Goal: Task Accomplishment & Management: Use online tool/utility

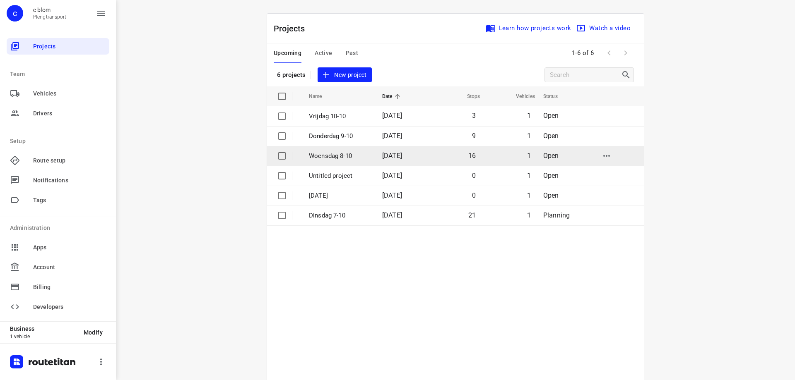
click at [441, 160] on td "16" at bounding box center [454, 156] width 53 height 20
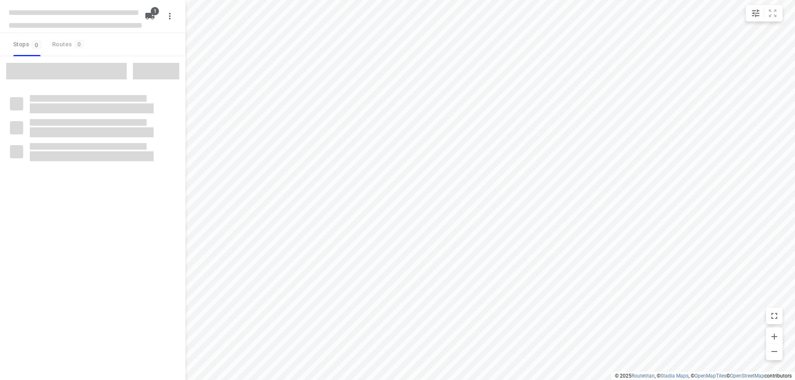
type input "distance"
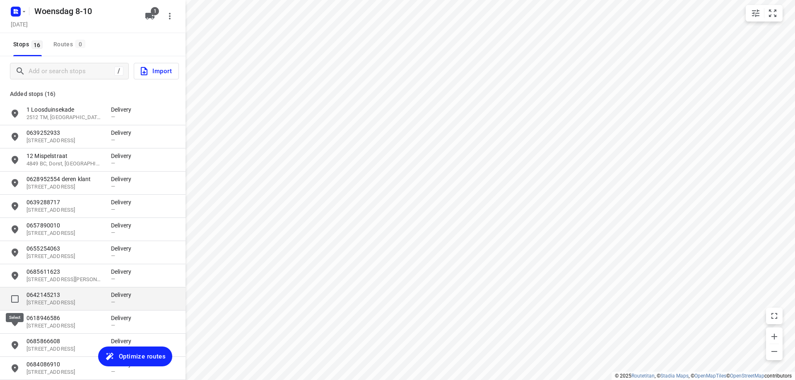
click at [17, 299] on input "grid" at bounding box center [15, 299] width 17 height 17
checkbox input "true"
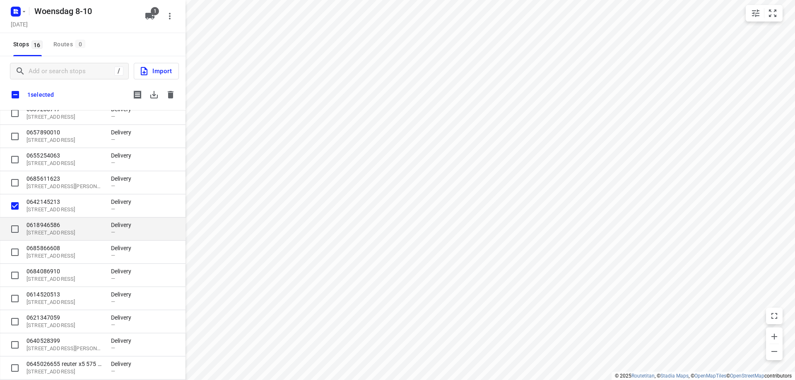
scroll to position [126, 0]
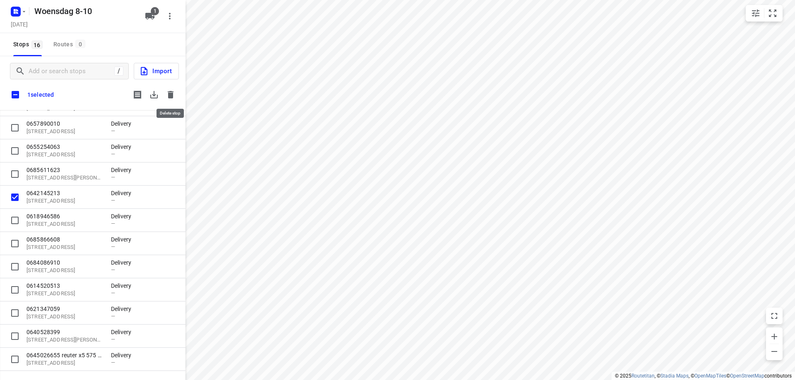
click at [174, 95] on icon "button" at bounding box center [171, 95] width 10 height 10
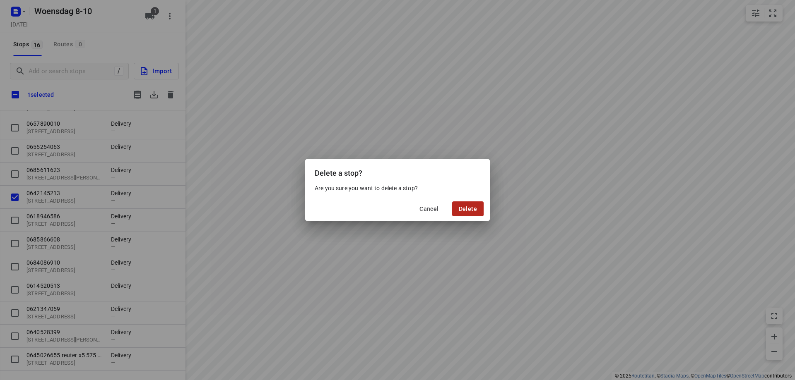
click at [476, 211] on span "Delete" at bounding box center [468, 209] width 18 height 7
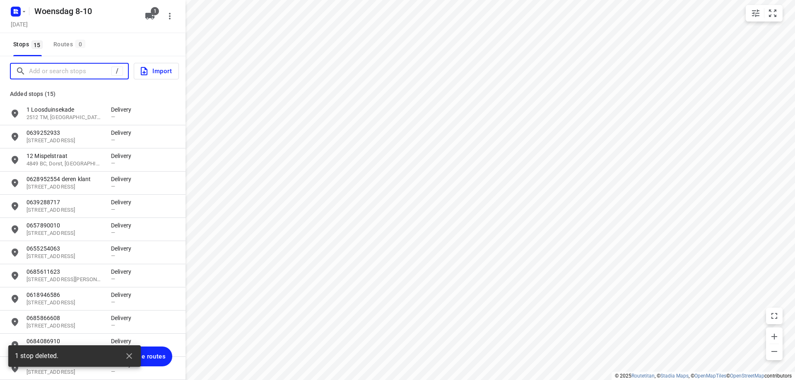
click at [41, 74] on input "Add or search stops" at bounding box center [70, 71] width 82 height 13
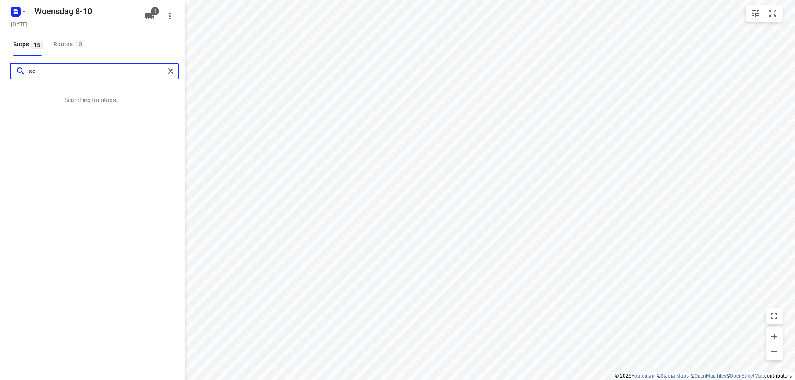
type input "s"
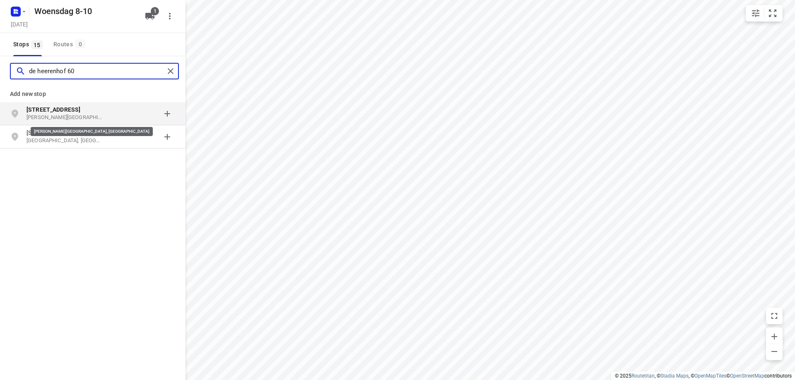
type input "de heerenhof 60"
click at [89, 116] on p "[PERSON_NAME][GEOGRAPHIC_DATA], [GEOGRAPHIC_DATA]" at bounding box center [64, 118] width 76 height 8
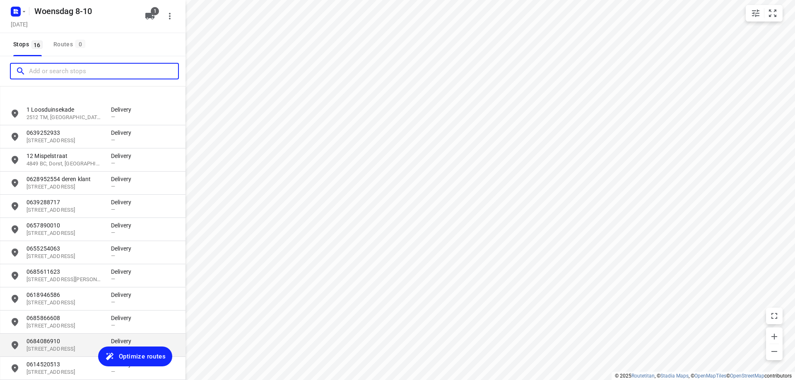
scroll to position [131, 0]
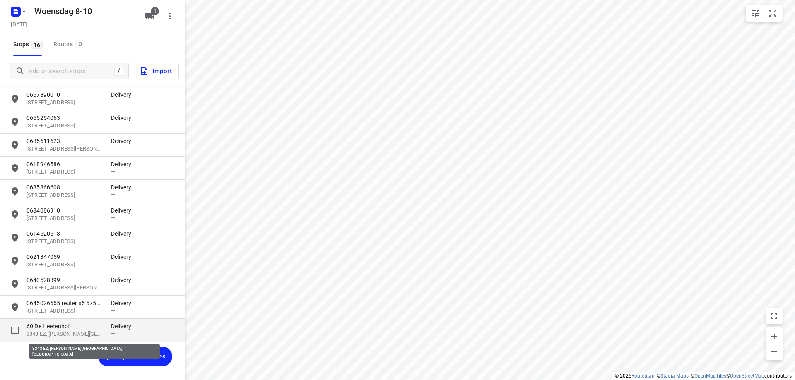
click at [52, 336] on p "3343 EZ, [PERSON_NAME][GEOGRAPHIC_DATA], [GEOGRAPHIC_DATA]" at bounding box center [64, 335] width 76 height 8
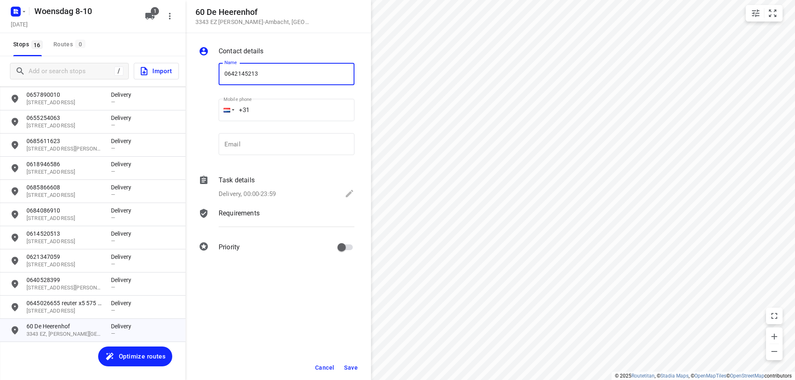
type input "0642145213"
click at [349, 365] on span "Save" at bounding box center [351, 368] width 14 height 7
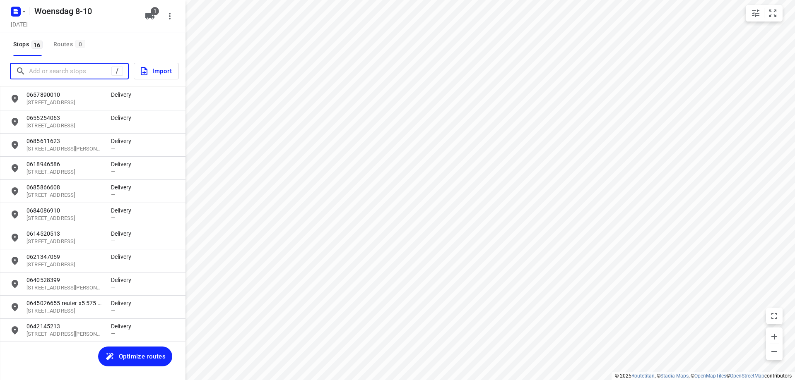
click at [72, 68] on input "Add or search stops" at bounding box center [70, 71] width 82 height 13
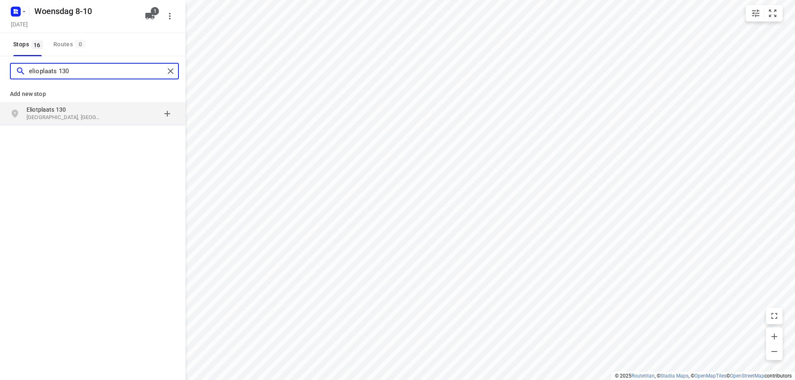
type input "elioplaats 130"
click at [62, 115] on p "[GEOGRAPHIC_DATA], [GEOGRAPHIC_DATA]" at bounding box center [64, 118] width 76 height 8
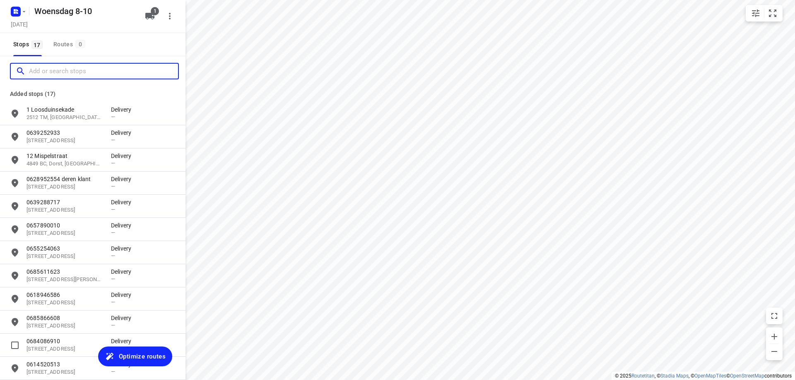
scroll to position [154, 0]
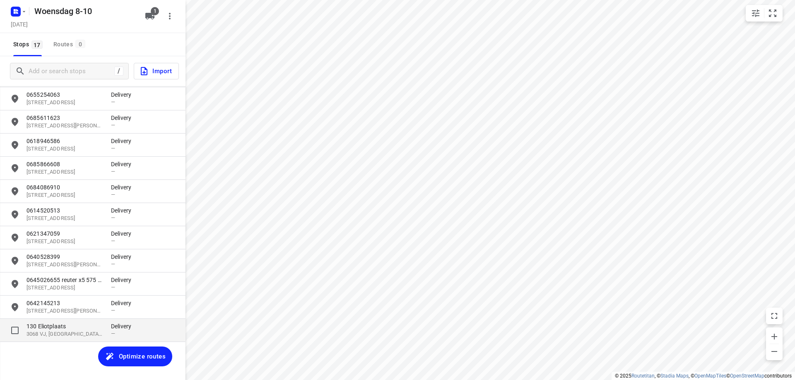
click at [58, 332] on p "3068 VJ, [GEOGRAPHIC_DATA], [GEOGRAPHIC_DATA]" at bounding box center [64, 335] width 76 height 8
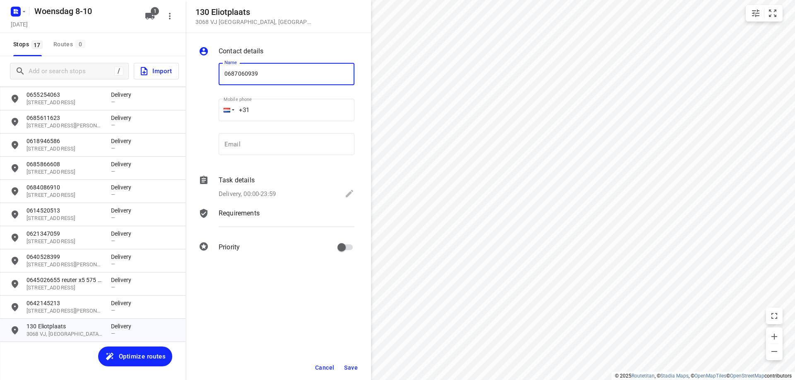
type input "0687060939"
click at [353, 370] on span "Save" at bounding box center [351, 368] width 14 height 7
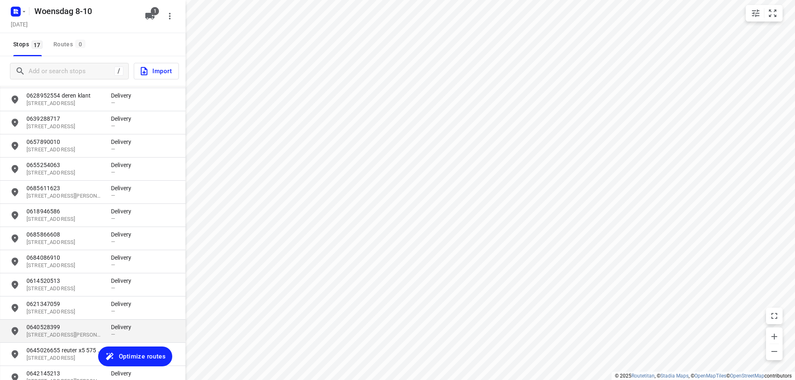
scroll to position [71, 0]
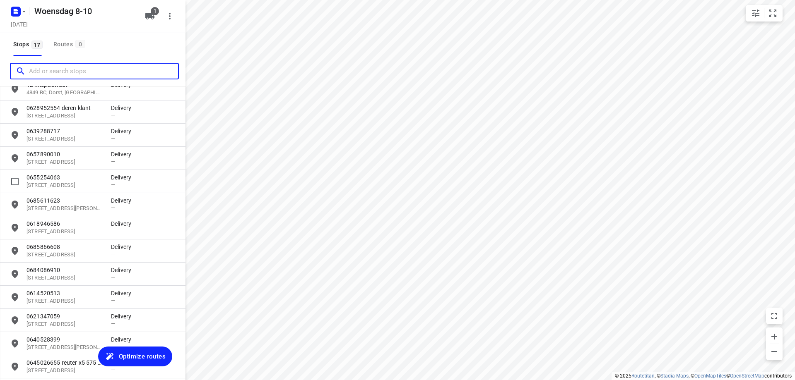
click at [45, 73] on input "Add or search stops" at bounding box center [103, 71] width 149 height 13
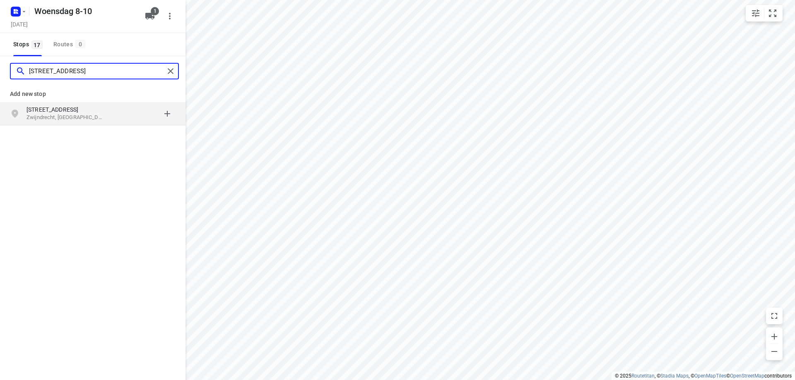
type input "[STREET_ADDRESS]"
click at [59, 120] on p "Zwijndrecht, [GEOGRAPHIC_DATA]" at bounding box center [64, 118] width 76 height 8
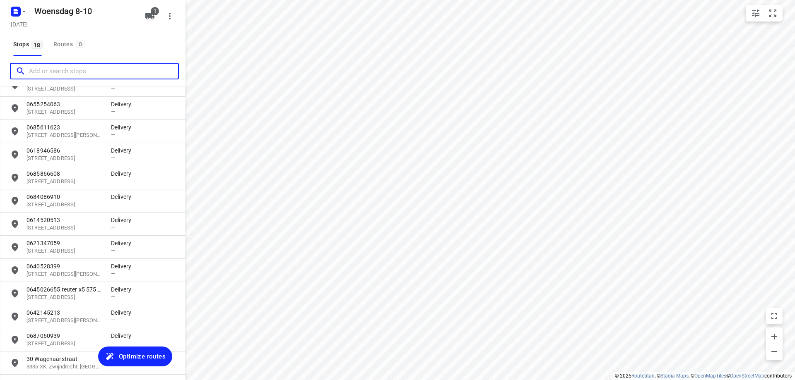
scroll to position [177, 0]
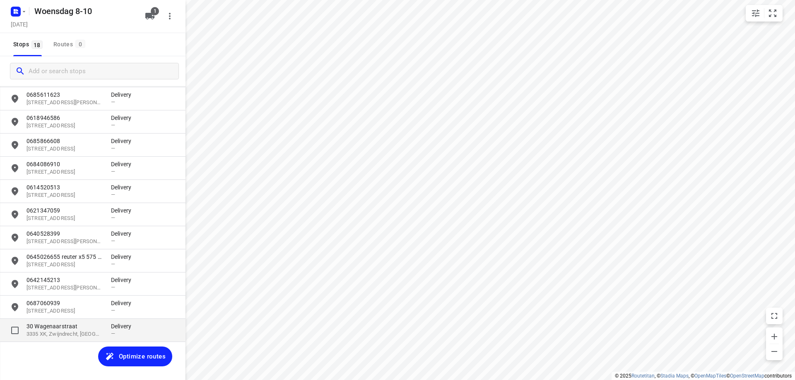
click at [65, 334] on p "3335 XK, Zwijndrecht, [GEOGRAPHIC_DATA]" at bounding box center [64, 335] width 76 height 8
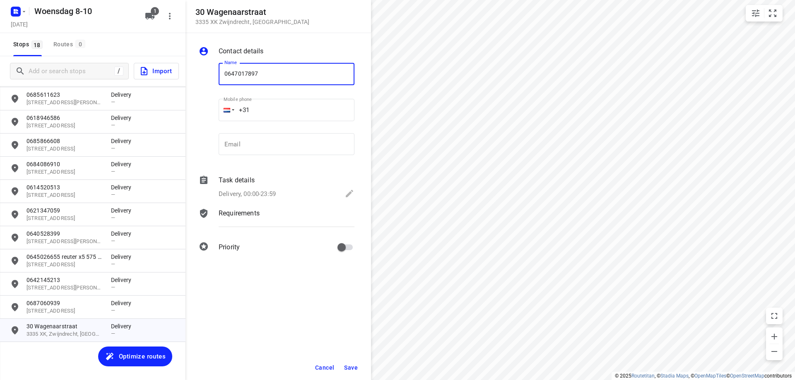
type input "0647017897"
click at [354, 366] on span "Save" at bounding box center [351, 368] width 14 height 7
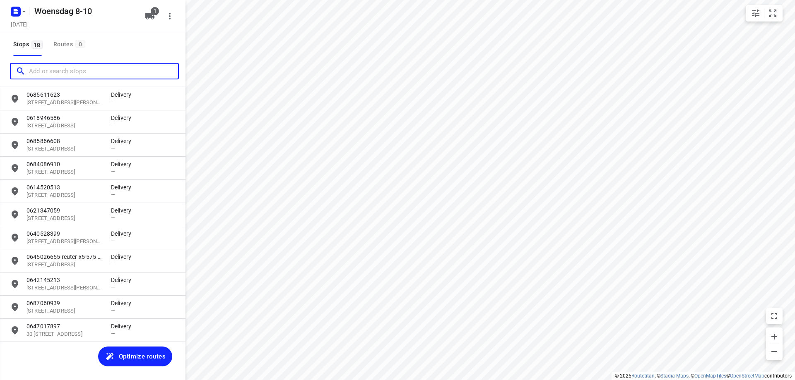
click at [34, 70] on input "Add or search stops" at bounding box center [103, 71] width 149 height 13
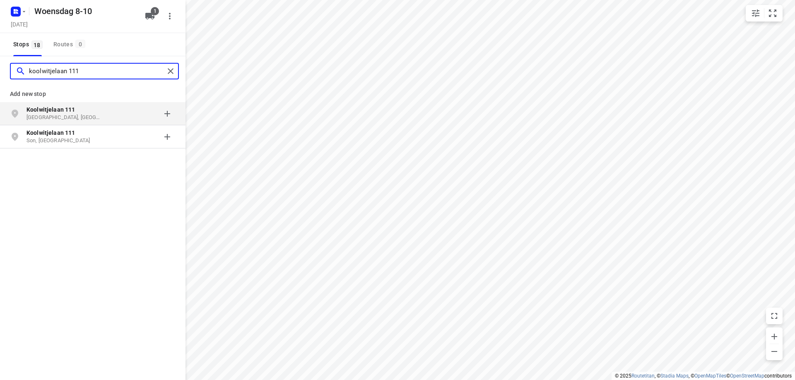
type input "koolwitjelaan 111"
click at [56, 118] on p "[GEOGRAPHIC_DATA], [GEOGRAPHIC_DATA]" at bounding box center [64, 118] width 76 height 8
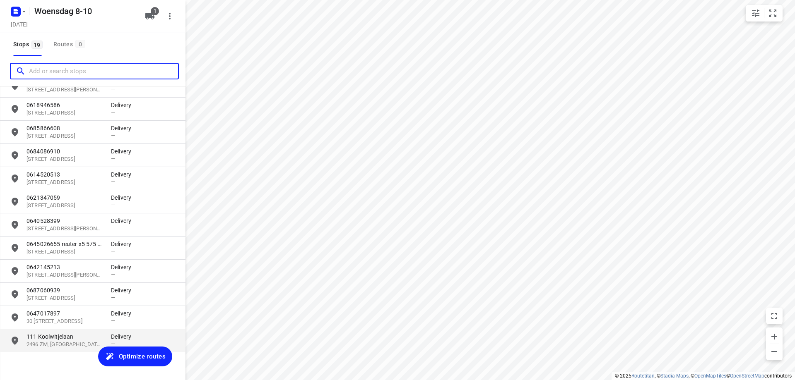
scroll to position [200, 0]
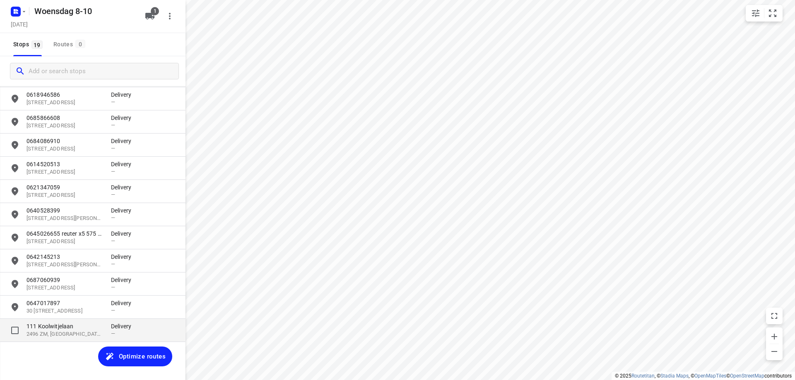
click at [60, 329] on p "111 Koolwitjelaan" at bounding box center [64, 326] width 76 height 8
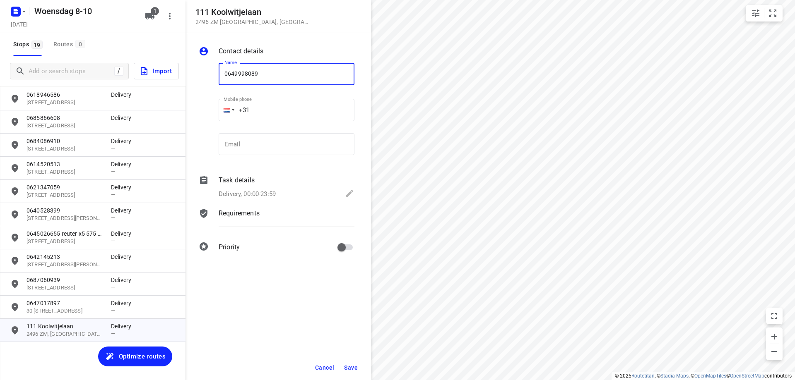
type input "0649998089"
click at [344, 368] on button "Save" at bounding box center [351, 368] width 20 height 15
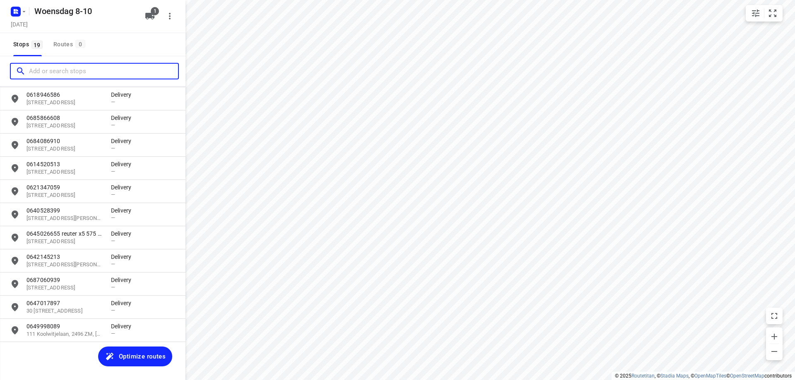
click at [101, 72] on input "Add or search stops" at bounding box center [103, 71] width 149 height 13
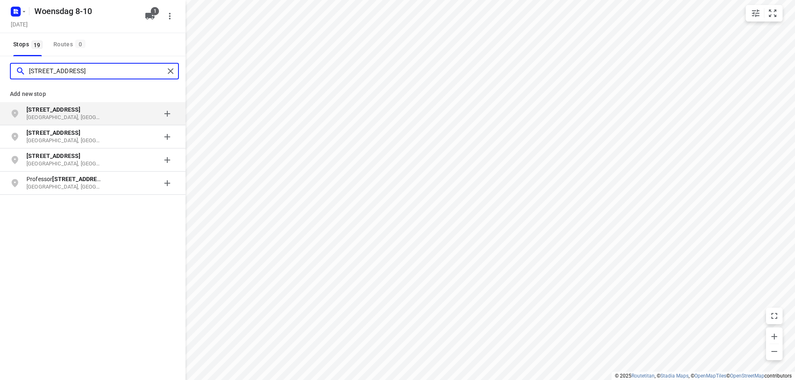
type input "[STREET_ADDRESS]"
click at [124, 113] on div "grid" at bounding box center [143, 114] width 65 height 17
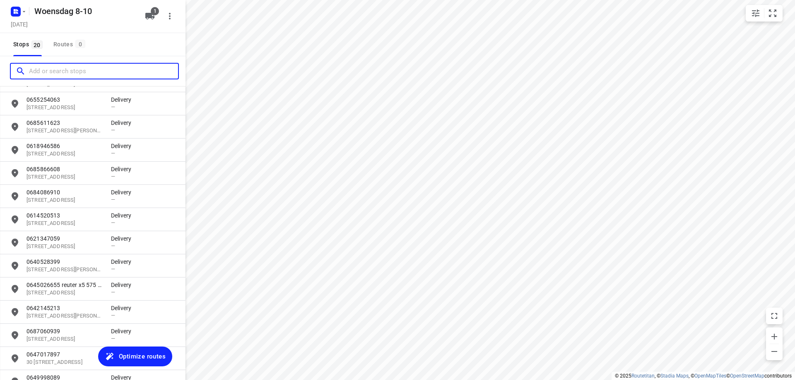
scroll to position [207, 0]
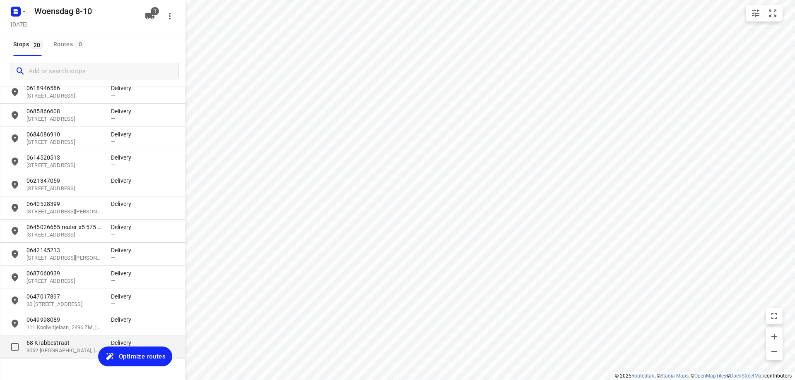
click at [35, 341] on p "68 Krabbestraat" at bounding box center [64, 343] width 76 height 8
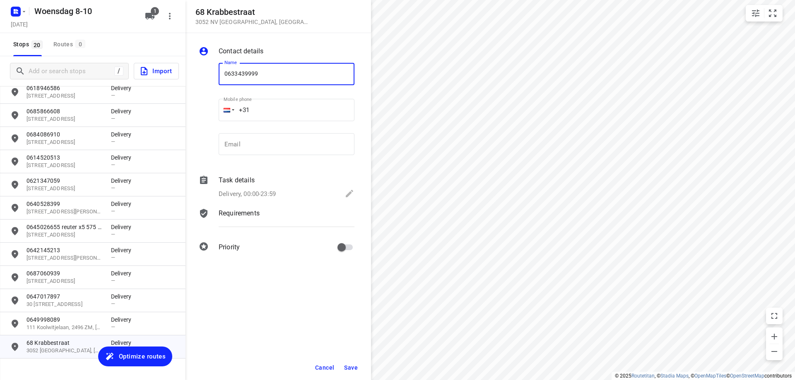
type input "0633439999"
click at [355, 363] on button "Save" at bounding box center [351, 368] width 20 height 15
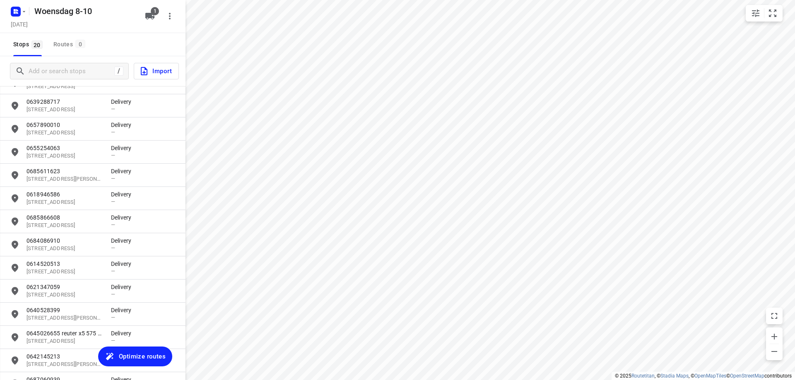
scroll to position [124, 0]
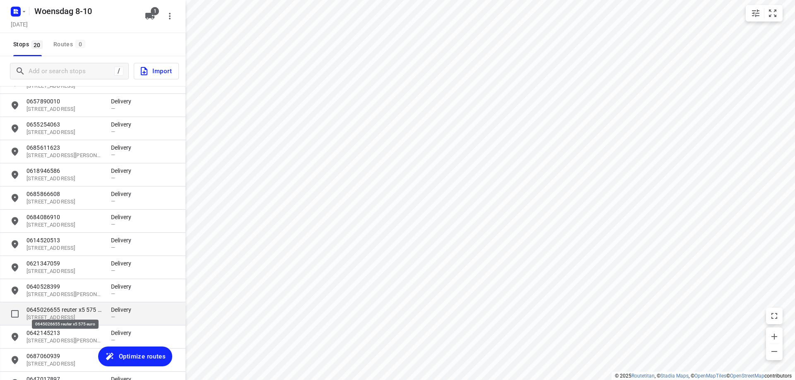
click at [88, 308] on p "0645026655 reuter x5 575 euro" at bounding box center [64, 310] width 76 height 8
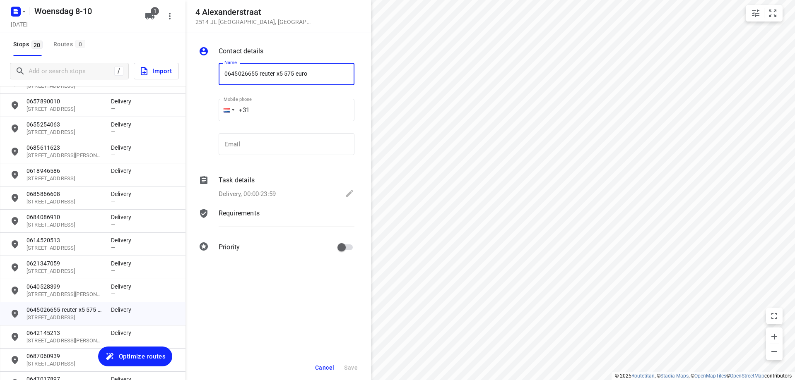
click at [253, 12] on h5 "4 Alexanderstraat" at bounding box center [253, 12] width 116 height 10
click at [265, 77] on input "0645026655 reuter x5 575 euro" at bounding box center [287, 74] width 136 height 22
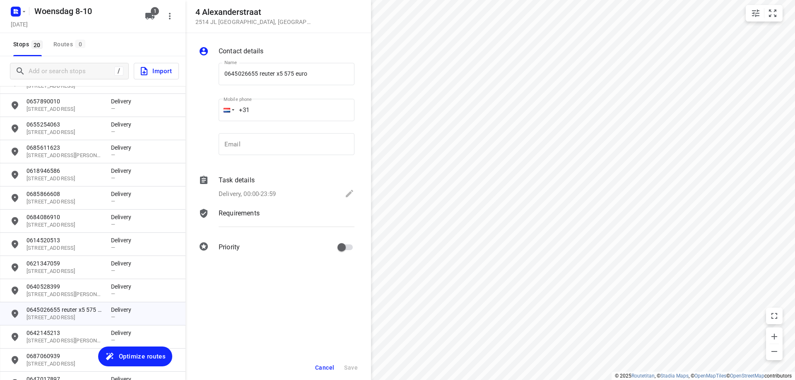
click at [201, 103] on div at bounding box center [207, 110] width 20 height 109
click at [15, 313] on input "grid" at bounding box center [15, 314] width 17 height 17
checkbox input "true"
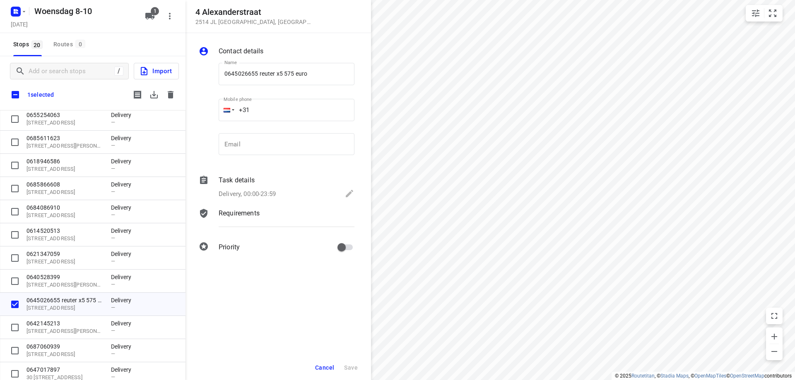
scroll to position [219, 0]
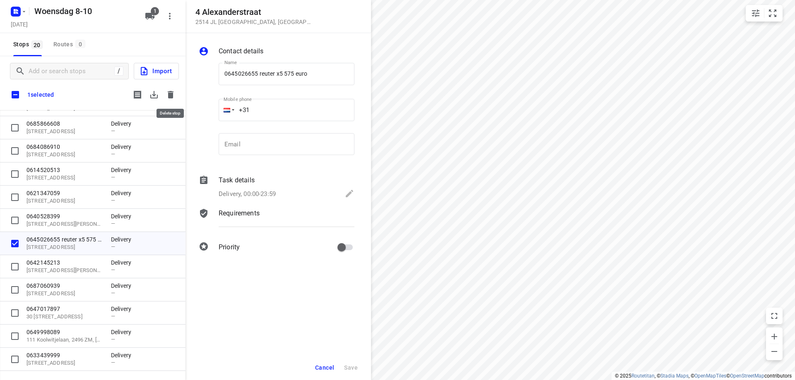
click at [171, 99] on icon "button" at bounding box center [171, 95] width 10 height 10
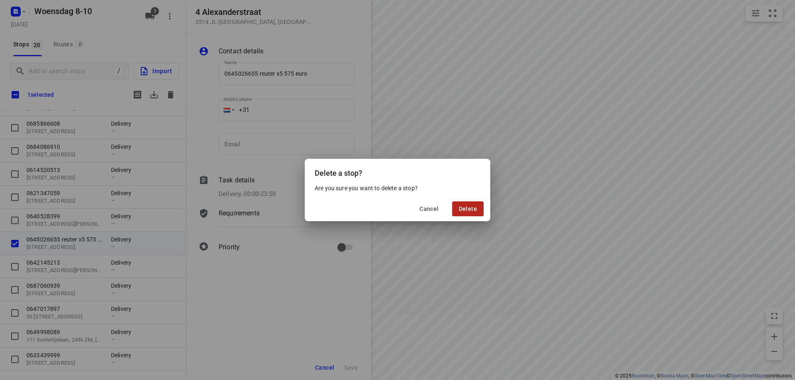
click at [475, 210] on span "Delete" at bounding box center [468, 209] width 18 height 7
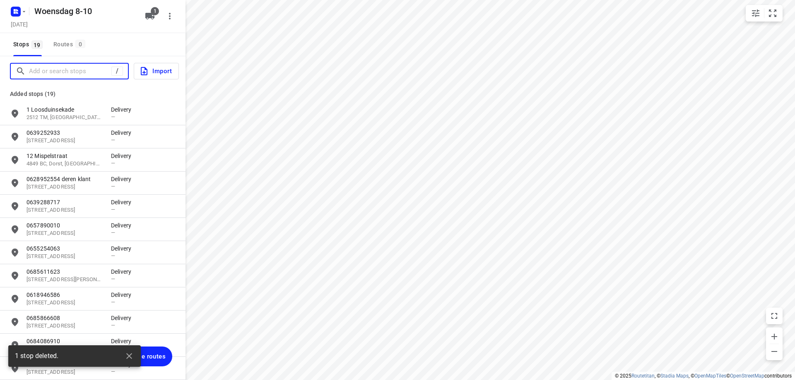
click at [93, 72] on input "Add or search stops" at bounding box center [70, 71] width 82 height 13
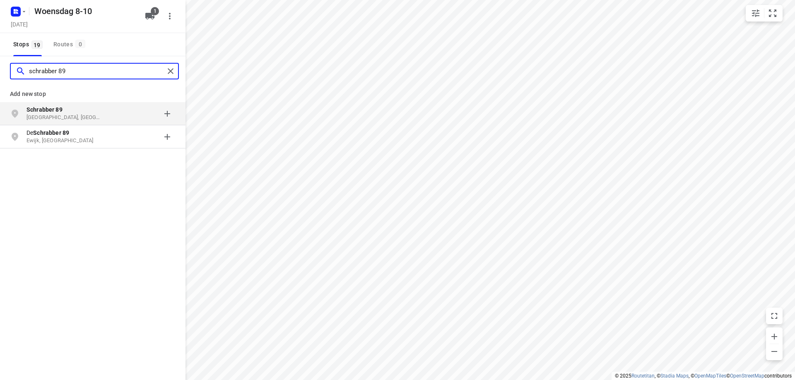
type input "schrabber 89"
click at [79, 111] on p "Schrabber 89" at bounding box center [64, 110] width 76 height 8
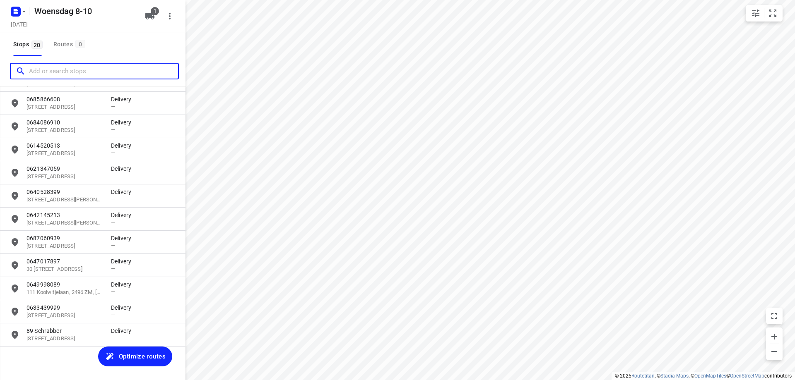
scroll to position [224, 0]
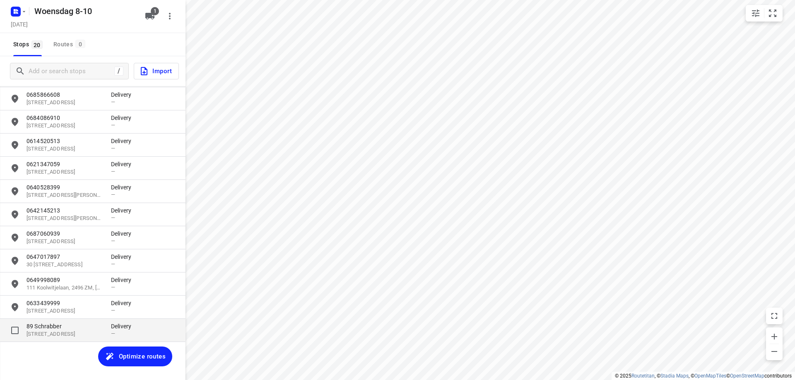
click at [78, 329] on p "89 Schrabber" at bounding box center [64, 326] width 76 height 8
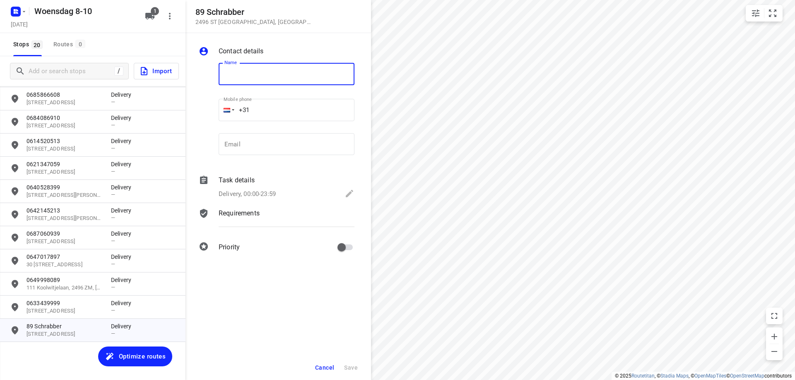
paste input "0645026655 reuter x5 575 euro"
type input "0645026655 reuter x5 575 euro"
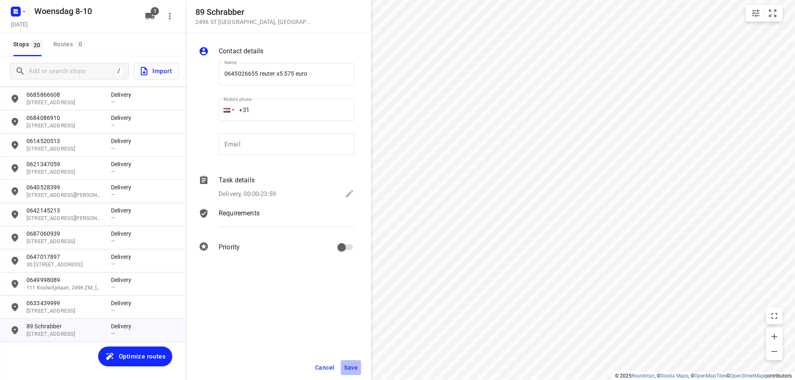
click at [355, 366] on span "Save" at bounding box center [351, 368] width 14 height 7
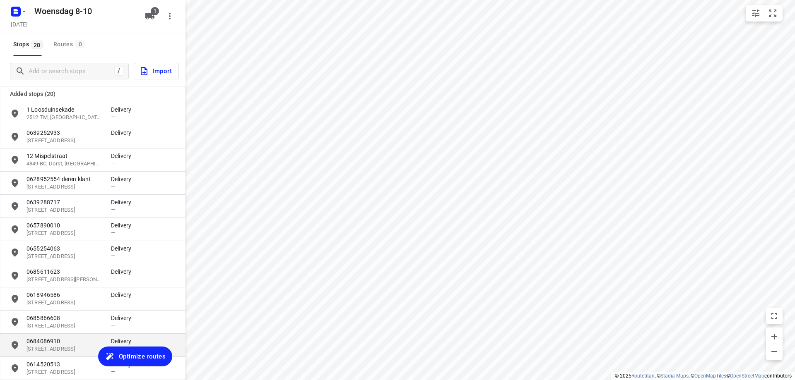
scroll to position [41, 0]
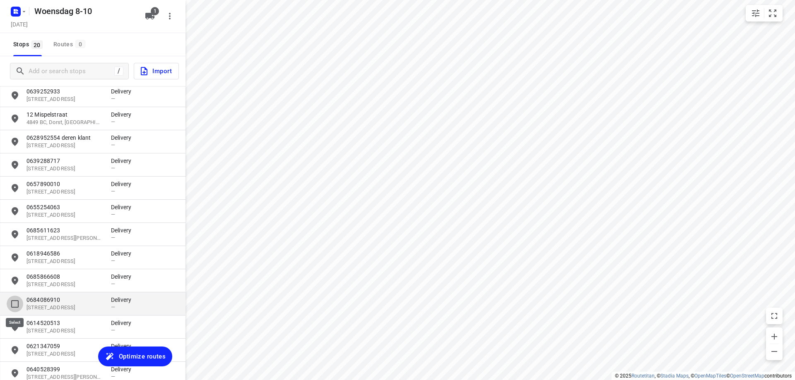
click at [19, 302] on input "grid" at bounding box center [15, 304] width 17 height 17
checkbox input "true"
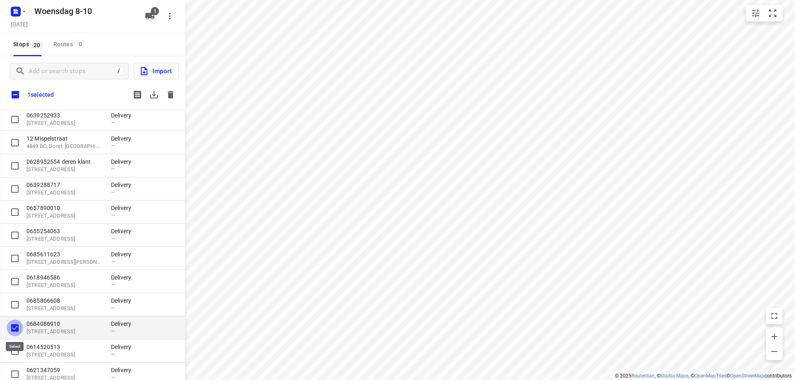
click at [17, 329] on input "grid" at bounding box center [15, 328] width 17 height 17
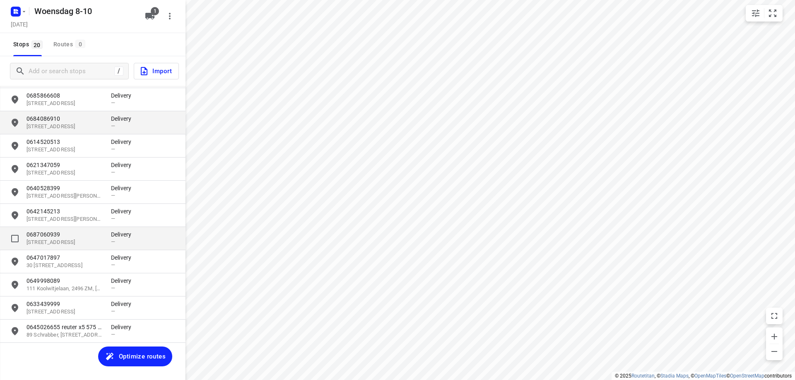
scroll to position [224, 0]
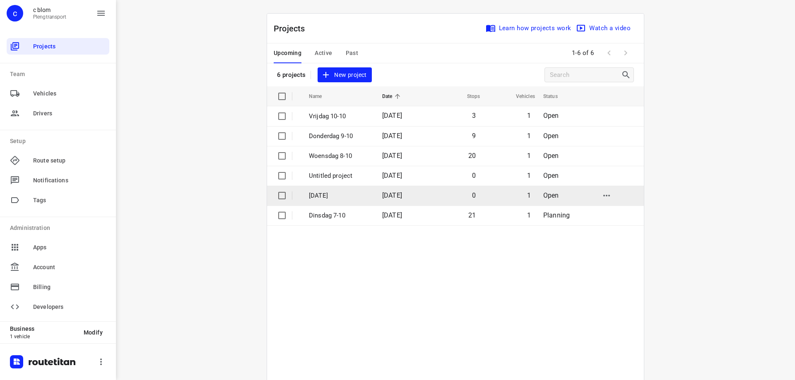
click at [342, 192] on p "[DATE]" at bounding box center [339, 196] width 61 height 10
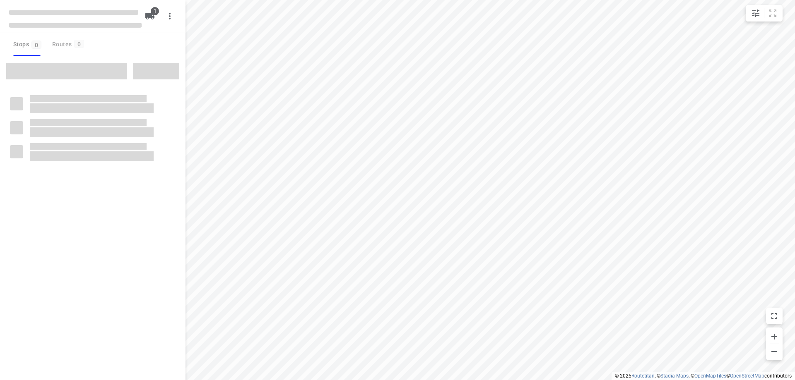
type input "distance"
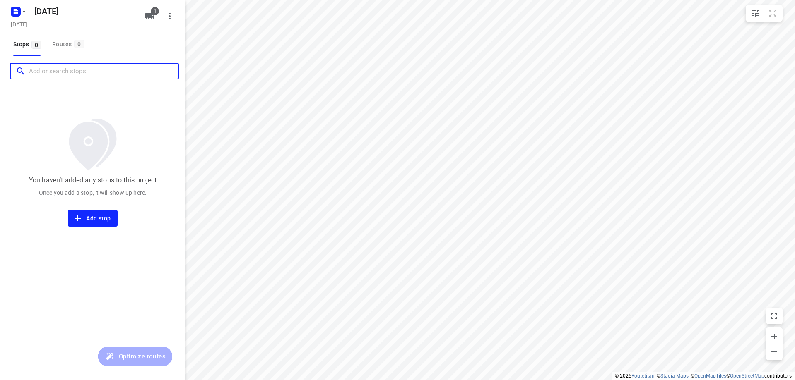
click at [85, 68] on input "Add or search stops" at bounding box center [103, 71] width 149 height 13
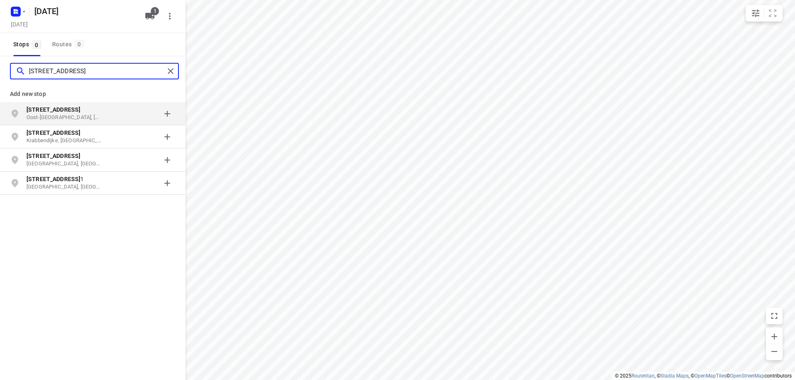
type input "[STREET_ADDRESS]"
click at [95, 112] on p "[STREET_ADDRESS]" at bounding box center [64, 110] width 76 height 8
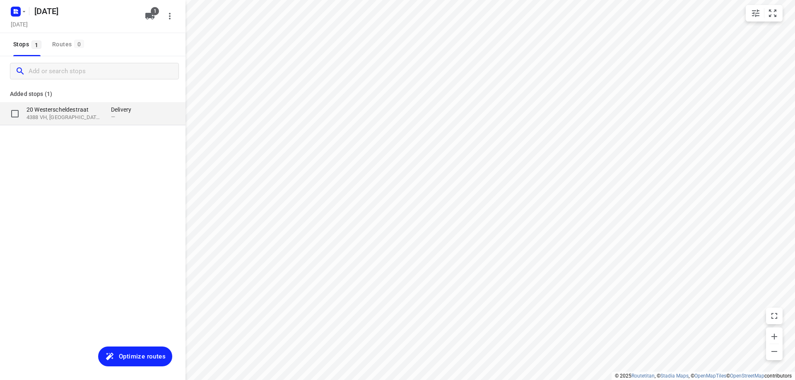
click at [88, 116] on p "4388 VH, [GEOGRAPHIC_DATA], [GEOGRAPHIC_DATA]" at bounding box center [64, 118] width 76 height 8
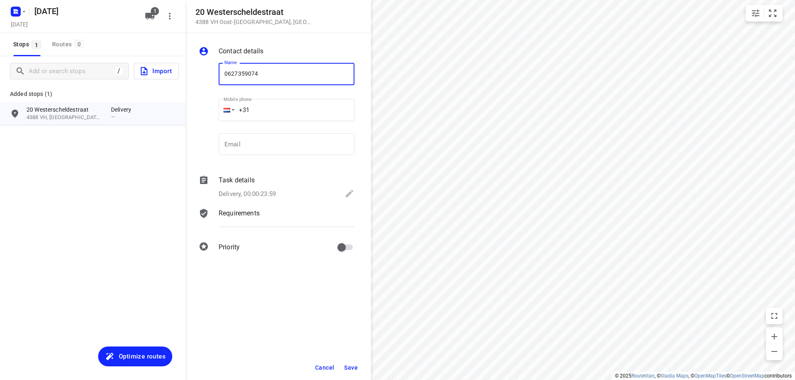
type input "0627359074"
click at [349, 371] on button "Save" at bounding box center [351, 368] width 20 height 15
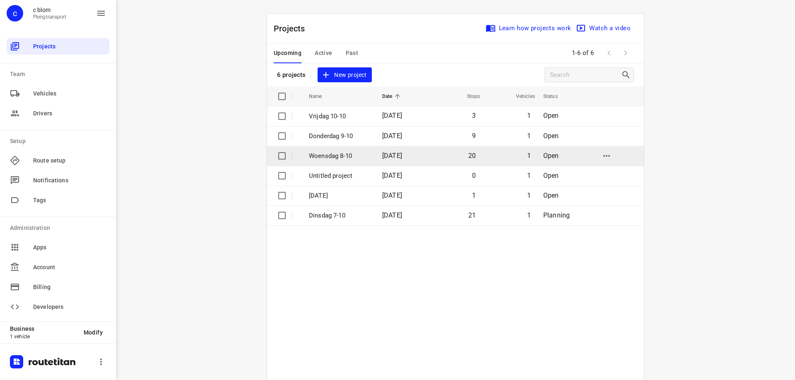
click at [346, 162] on td "Woensdag 8-10" at bounding box center [338, 156] width 75 height 20
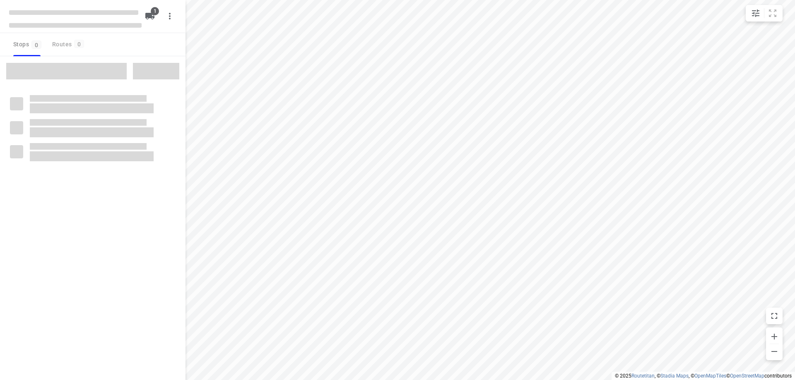
type input "distance"
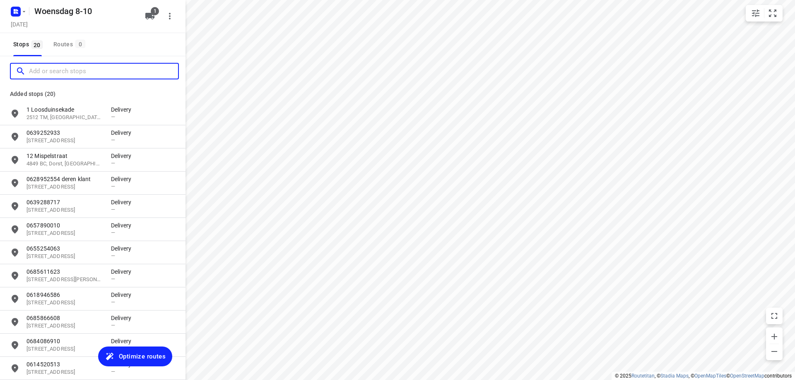
click at [80, 73] on input "Add or search stops" at bounding box center [103, 71] width 149 height 13
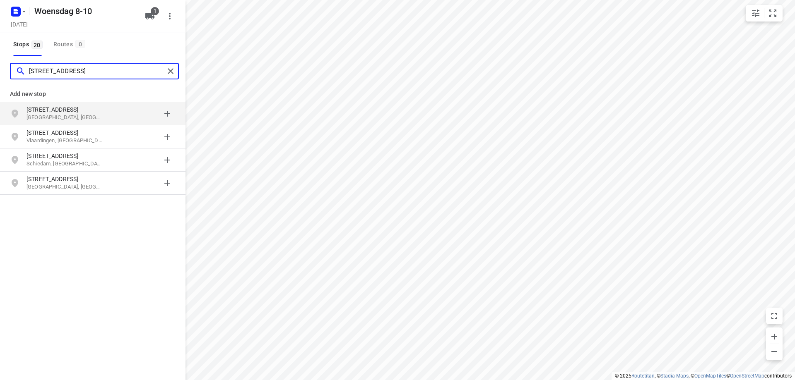
type input "[STREET_ADDRESS]"
click at [136, 114] on div "grid" at bounding box center [143, 114] width 65 height 17
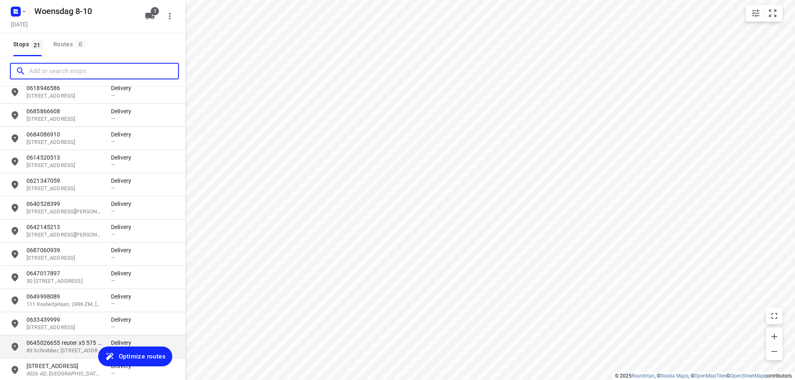
scroll to position [247, 0]
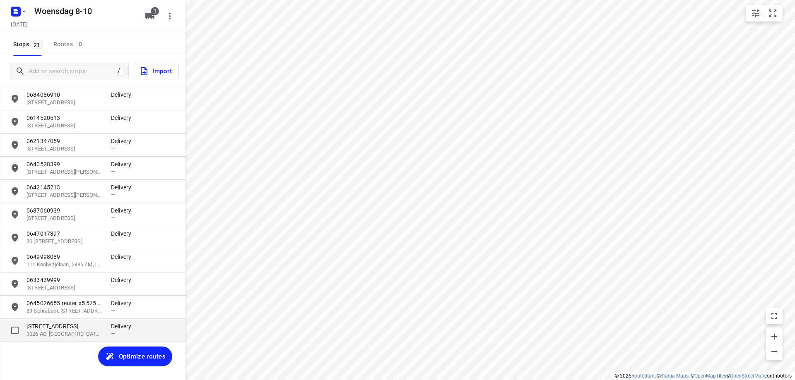
click at [64, 337] on p "3026 AD, [GEOGRAPHIC_DATA], [GEOGRAPHIC_DATA]" at bounding box center [64, 335] width 76 height 8
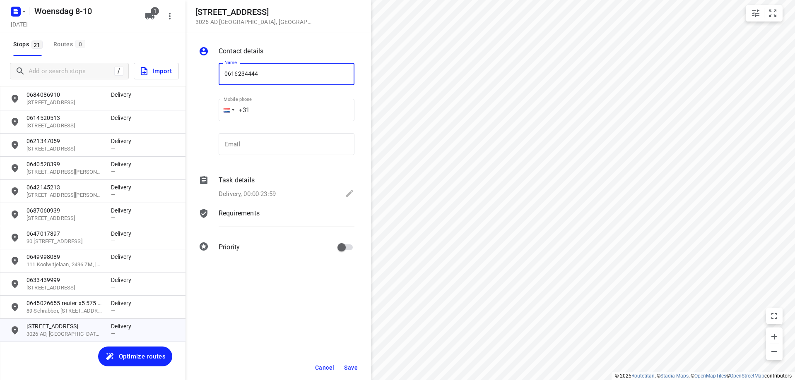
type input "0616234444"
click at [350, 369] on span "Save" at bounding box center [351, 368] width 14 height 7
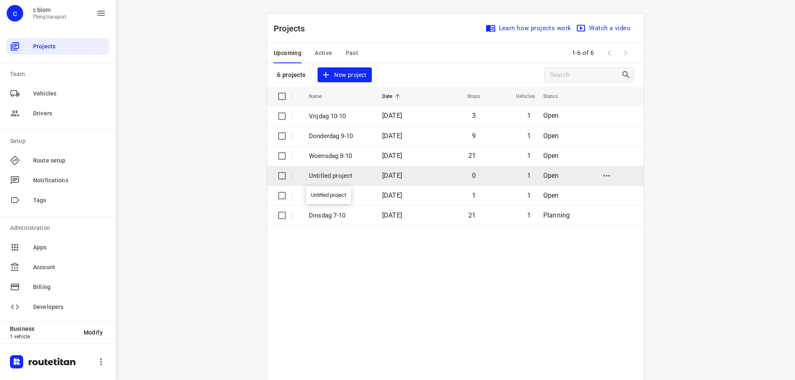
click at [341, 175] on p "Untitled project" at bounding box center [339, 176] width 61 height 10
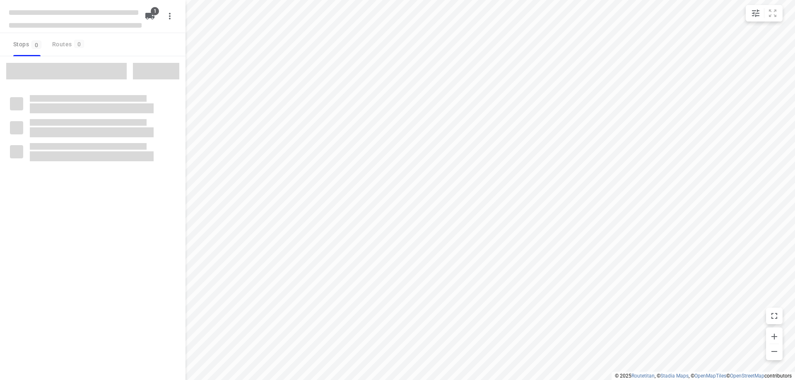
type input "distance"
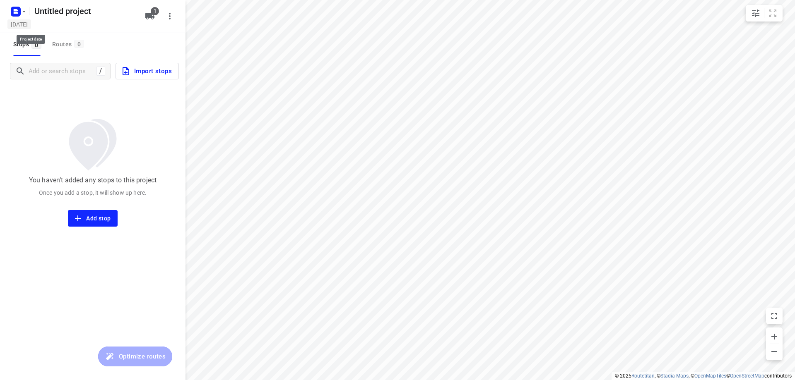
click at [31, 24] on h5 "[DATE]" at bounding box center [19, 24] width 24 height 10
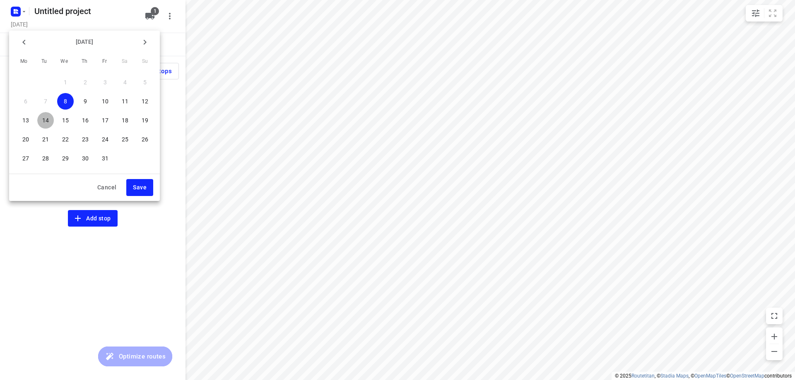
click at [46, 119] on p "14" at bounding box center [45, 120] width 7 height 8
click at [132, 188] on button "Save" at bounding box center [139, 187] width 27 height 17
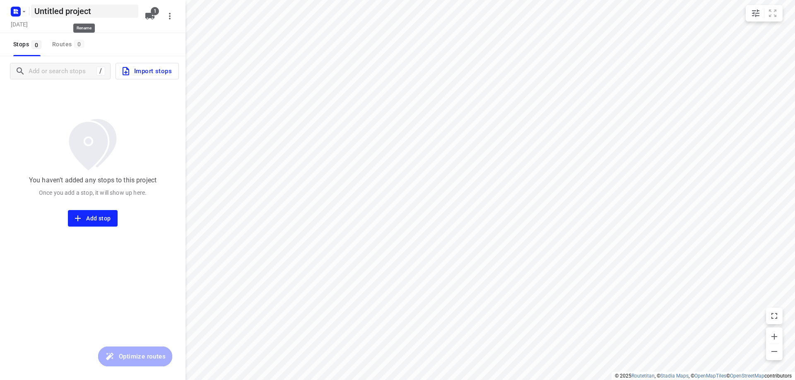
click at [94, 14] on h5 "Untitled project" at bounding box center [84, 11] width 107 height 13
click at [94, 14] on input "Untitled project" at bounding box center [84, 11] width 107 height 13
type input "[DATE]"
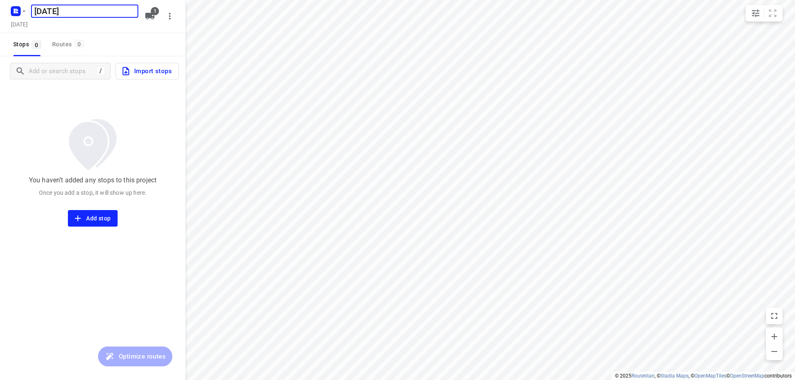
click at [128, 111] on div "You haven’t added any stops to this project Once you add a stop, it will show u…" at bounding box center [92, 156] width 185 height 141
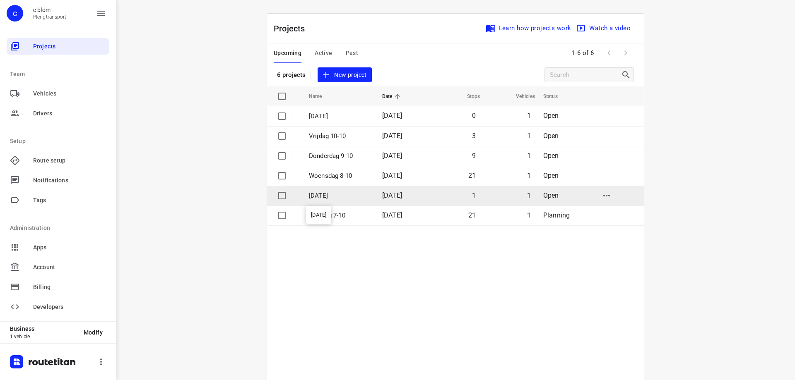
click at [351, 197] on p "[DATE]" at bounding box center [339, 196] width 61 height 10
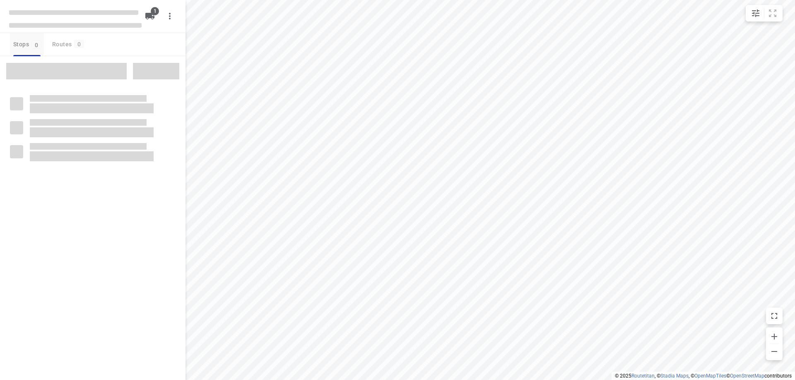
type input "distance"
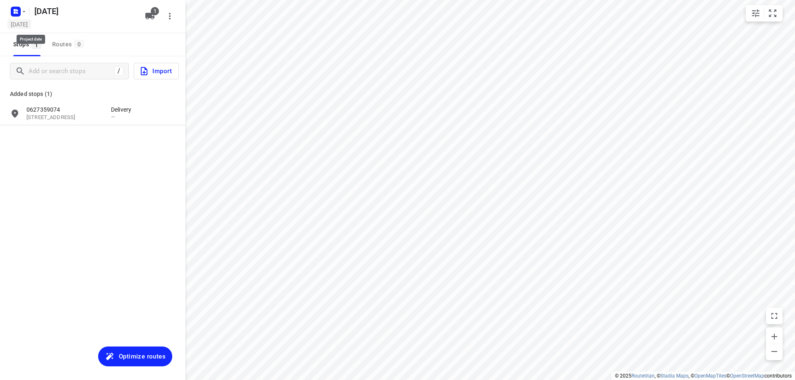
click at [31, 26] on h5 "[DATE]" at bounding box center [19, 24] width 24 height 10
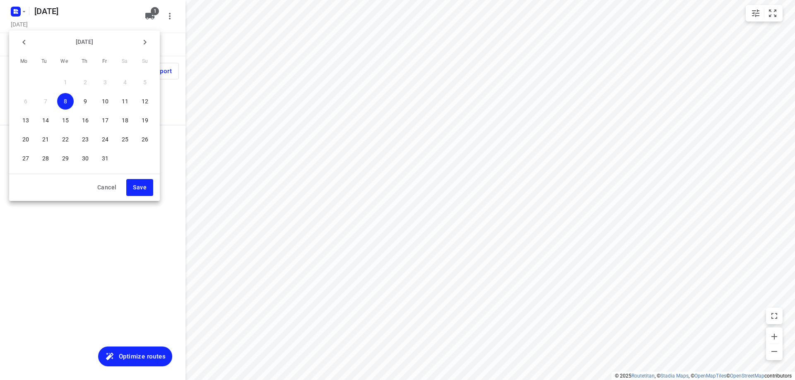
click at [25, 121] on p "13" at bounding box center [25, 120] width 7 height 8
click at [138, 192] on span "Save" at bounding box center [140, 188] width 14 height 10
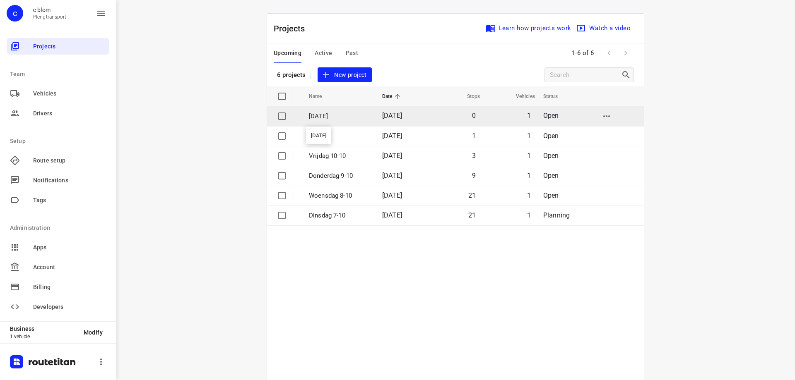
click at [339, 113] on p "[DATE]" at bounding box center [339, 117] width 61 height 10
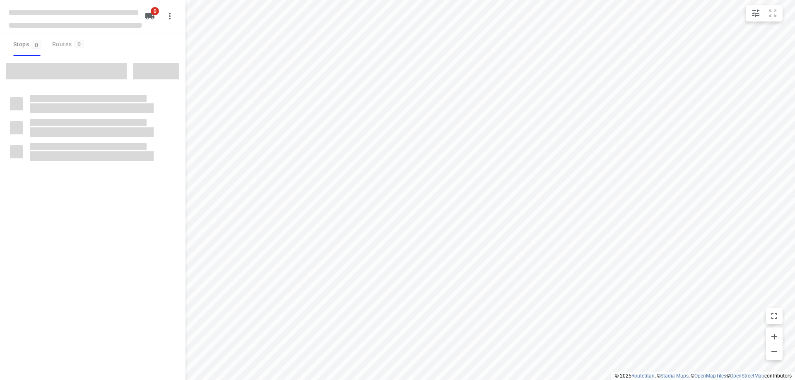
type input "distance"
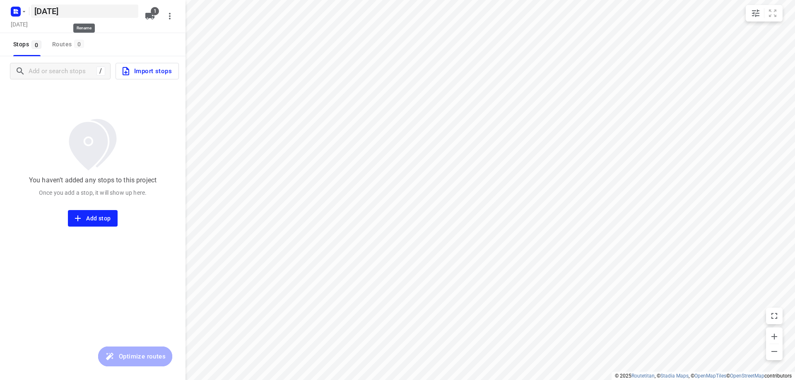
click at [55, 11] on h5 "[DATE]" at bounding box center [84, 11] width 107 height 13
drag, startPoint x: 33, startPoint y: 14, endPoint x: 39, endPoint y: 14, distance: 5.8
click at [39, 14] on input "[DATE]" at bounding box center [84, 11] width 107 height 13
type input "Dinsdag 14-10"
click at [73, 121] on img at bounding box center [92, 144] width 67 height 61
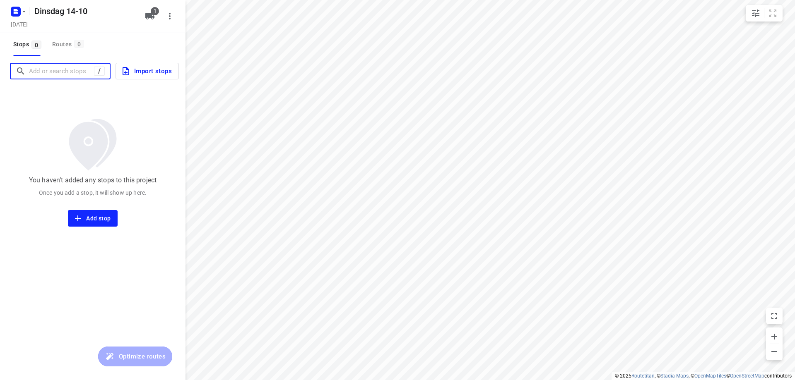
click at [54, 75] on input "Add or search stops" at bounding box center [61, 71] width 65 height 13
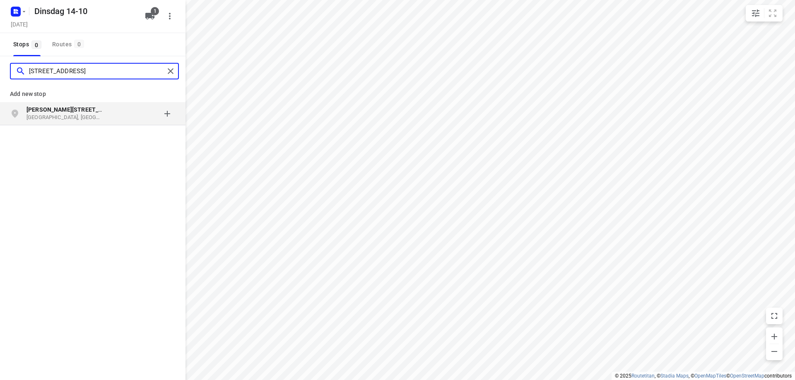
type input "[STREET_ADDRESS]"
click at [58, 115] on p "[GEOGRAPHIC_DATA], [GEOGRAPHIC_DATA]" at bounding box center [64, 118] width 76 height 8
type input "0"
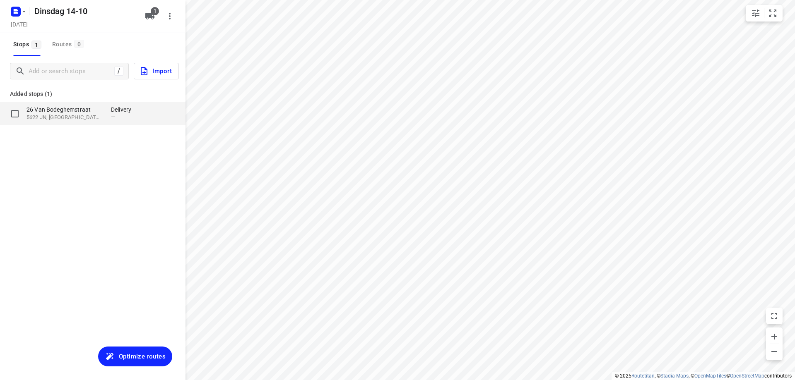
click at [78, 118] on p "5622 JN, [GEOGRAPHIC_DATA], [GEOGRAPHIC_DATA]" at bounding box center [64, 118] width 76 height 8
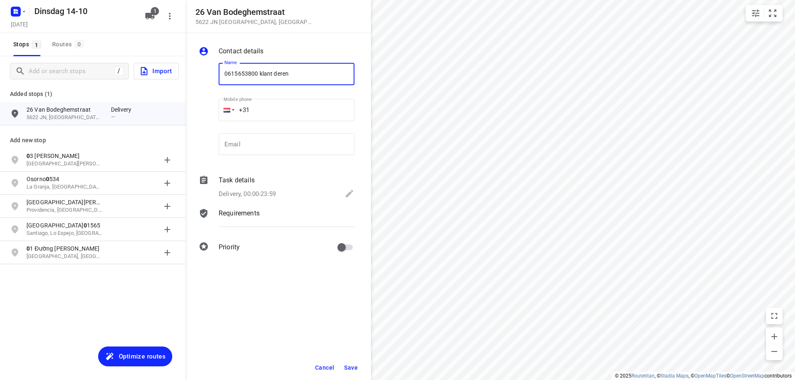
type input "0615653800 klant deren"
click at [348, 361] on button "Save" at bounding box center [351, 368] width 20 height 15
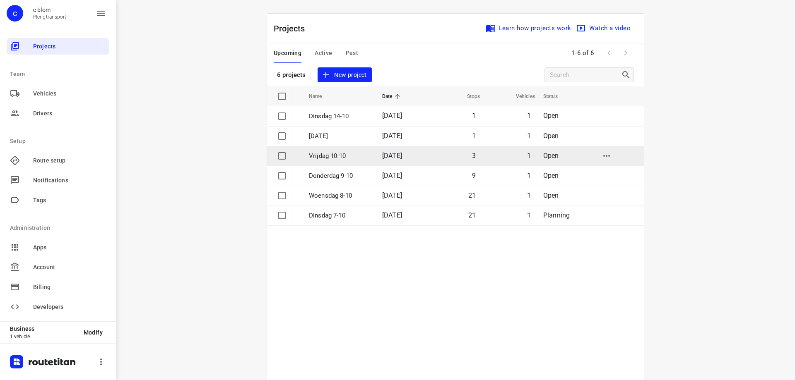
click at [343, 151] on p "Vrijdag 10-10" at bounding box center [339, 156] width 61 height 10
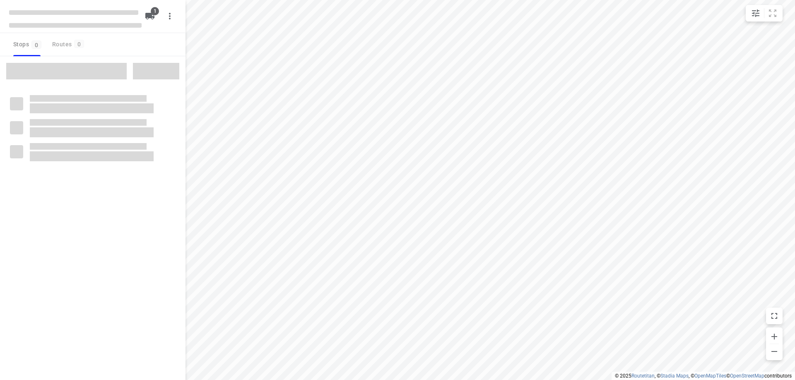
type input "distance"
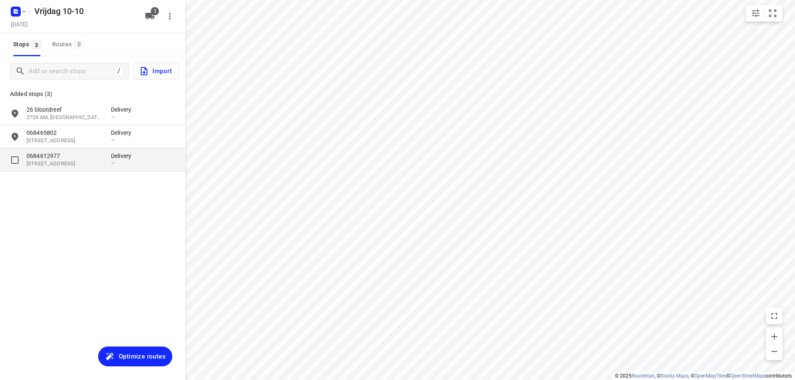
click at [120, 170] on div "0684612977 33 1e [STREET_ADDRESS], [GEOGRAPHIC_DATA] Delivery —" at bounding box center [92, 160] width 185 height 23
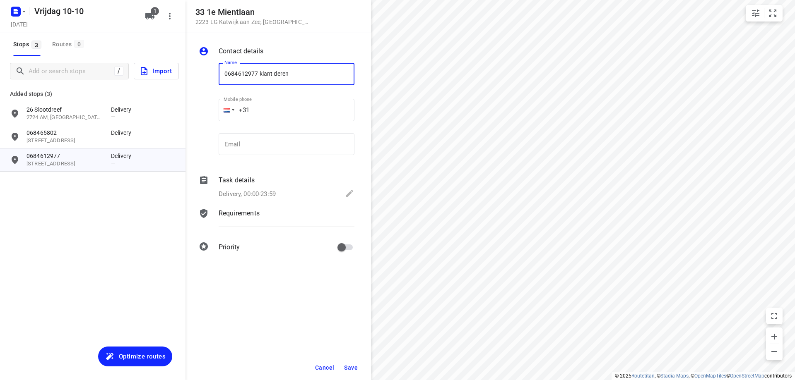
type input "0684612977 klant deren"
click at [351, 369] on span "Save" at bounding box center [351, 368] width 14 height 7
